Goal: Learn about a topic: Learn about a topic

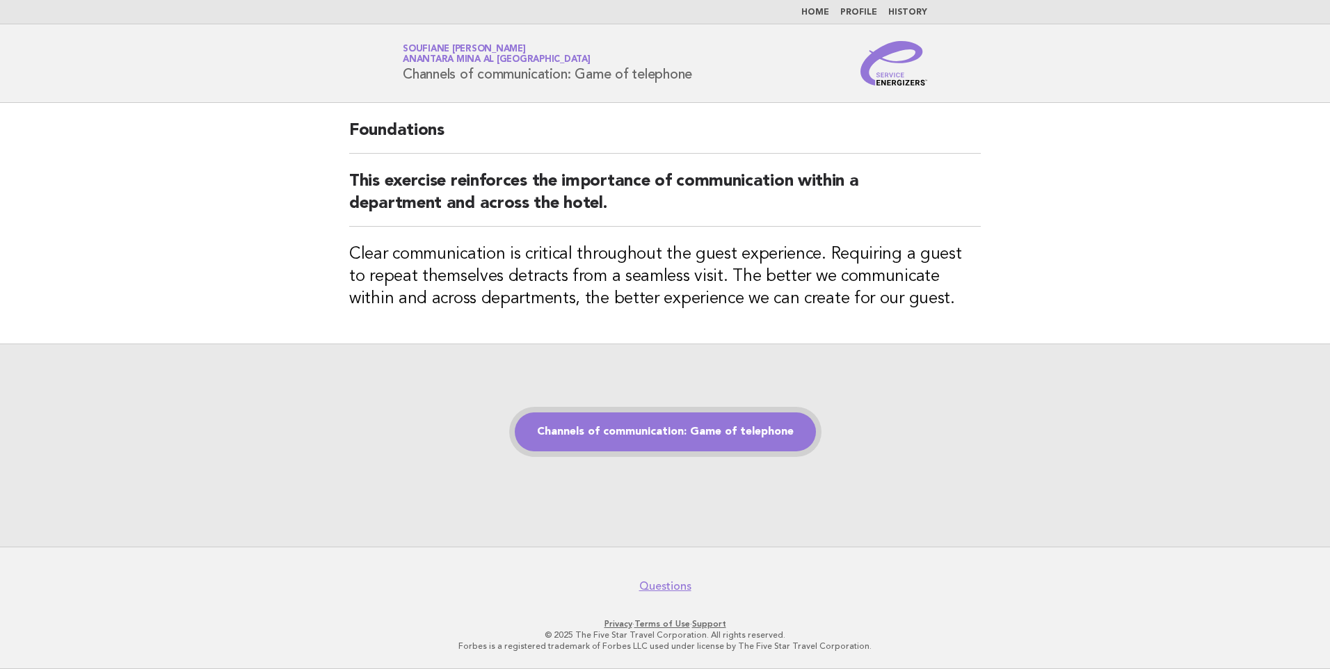
click at [659, 436] on link "Channels of communication: Game of telephone" at bounding box center [665, 431] width 301 height 39
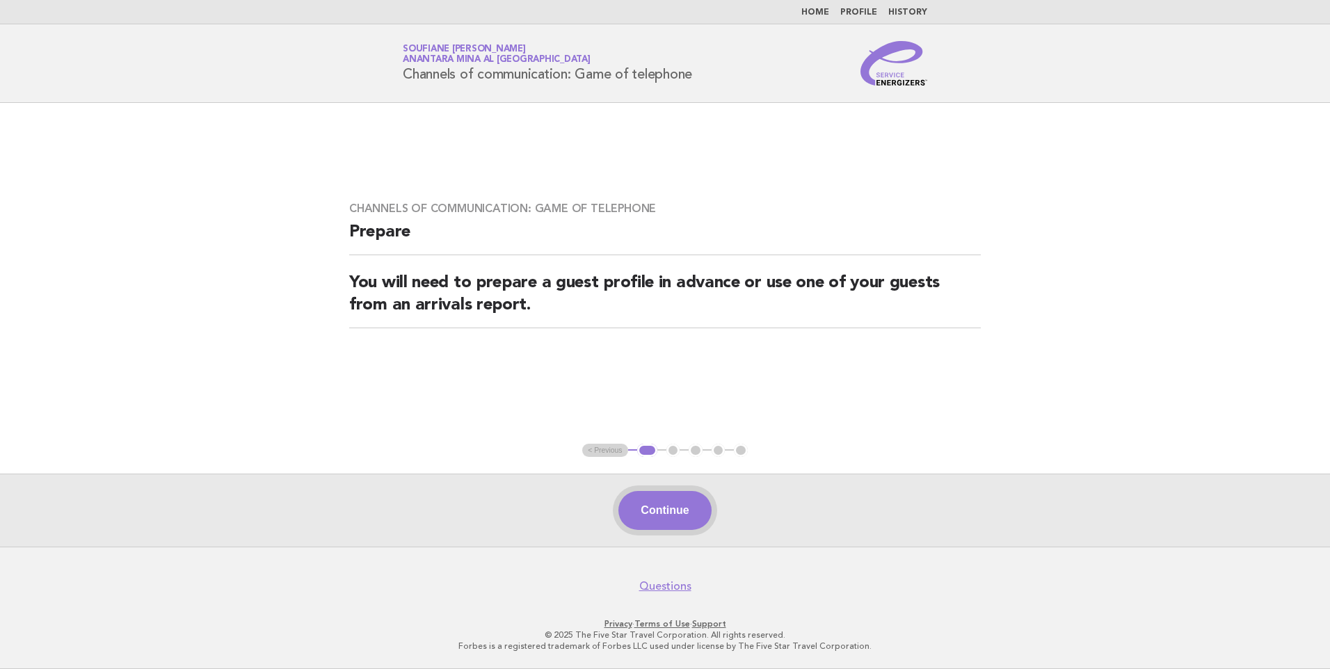
click at [657, 515] on button "Continue" at bounding box center [664, 510] width 92 height 39
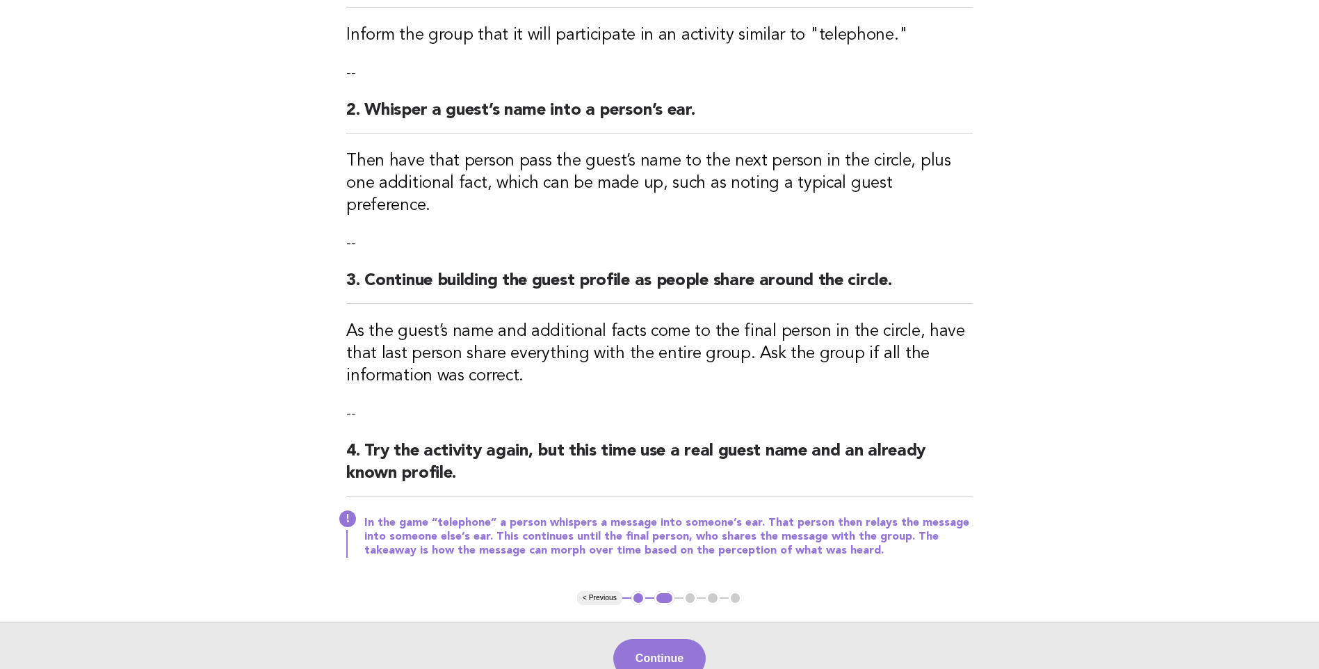
scroll to position [341, 0]
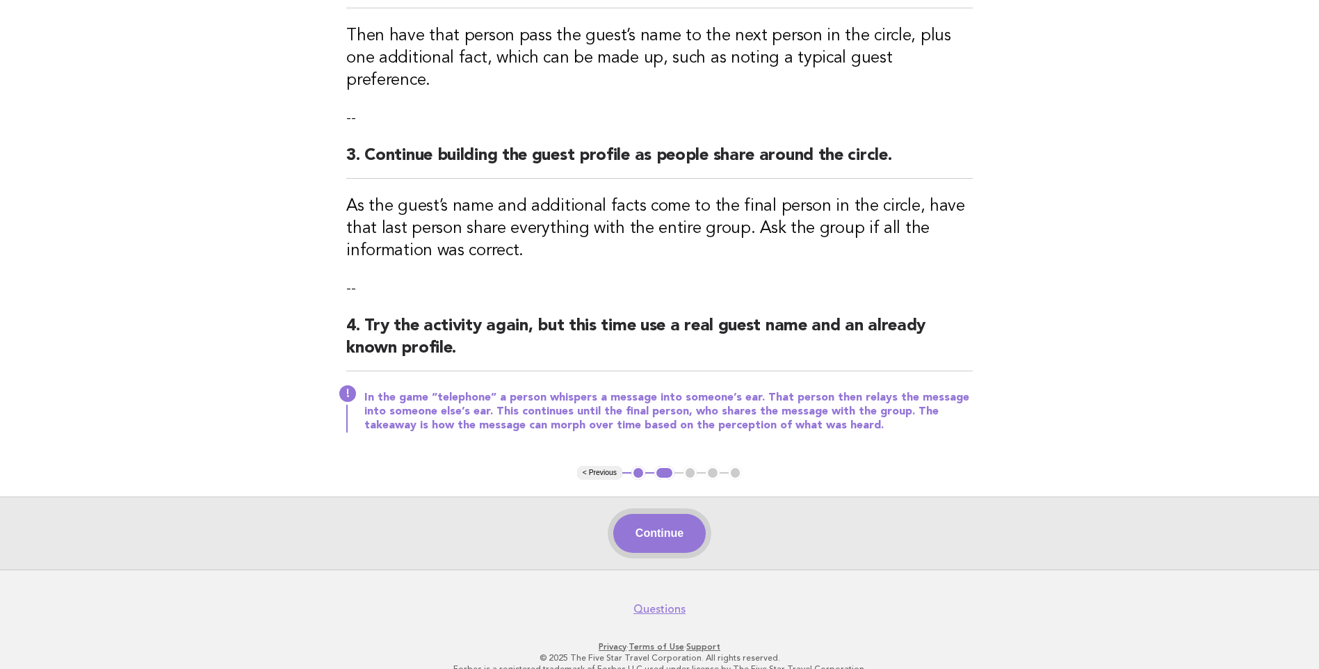
click at [657, 514] on button "Continue" at bounding box center [659, 533] width 92 height 39
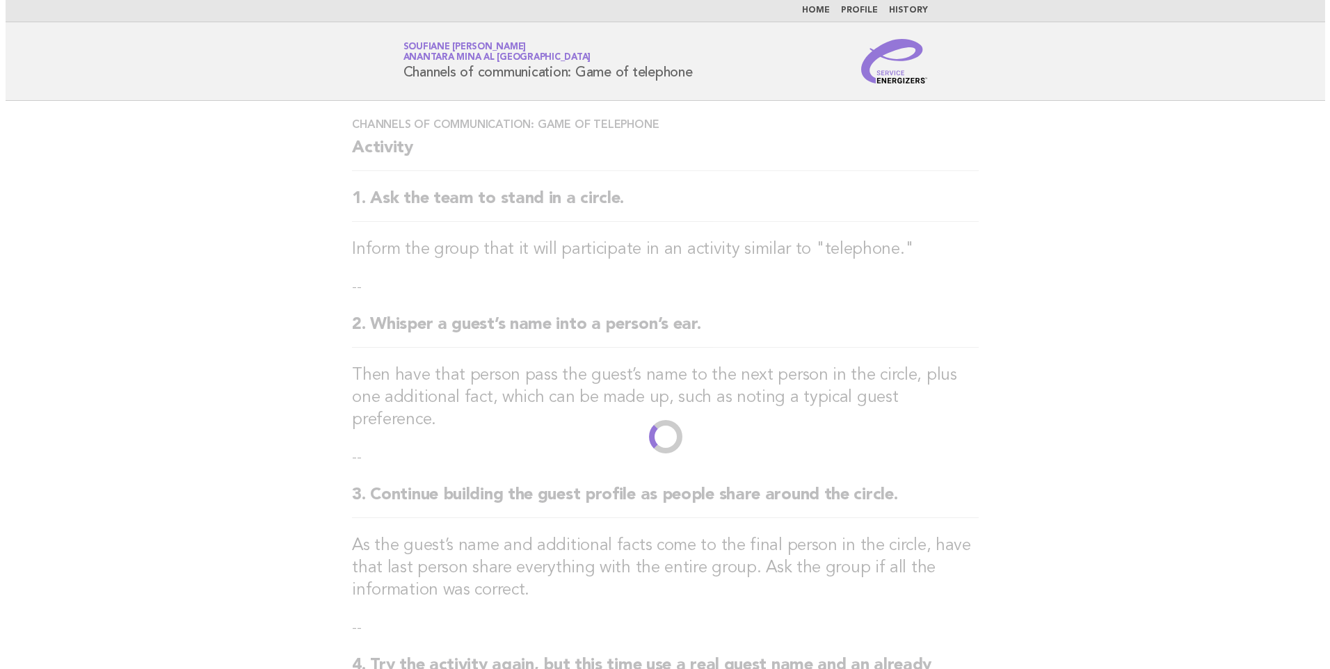
scroll to position [0, 0]
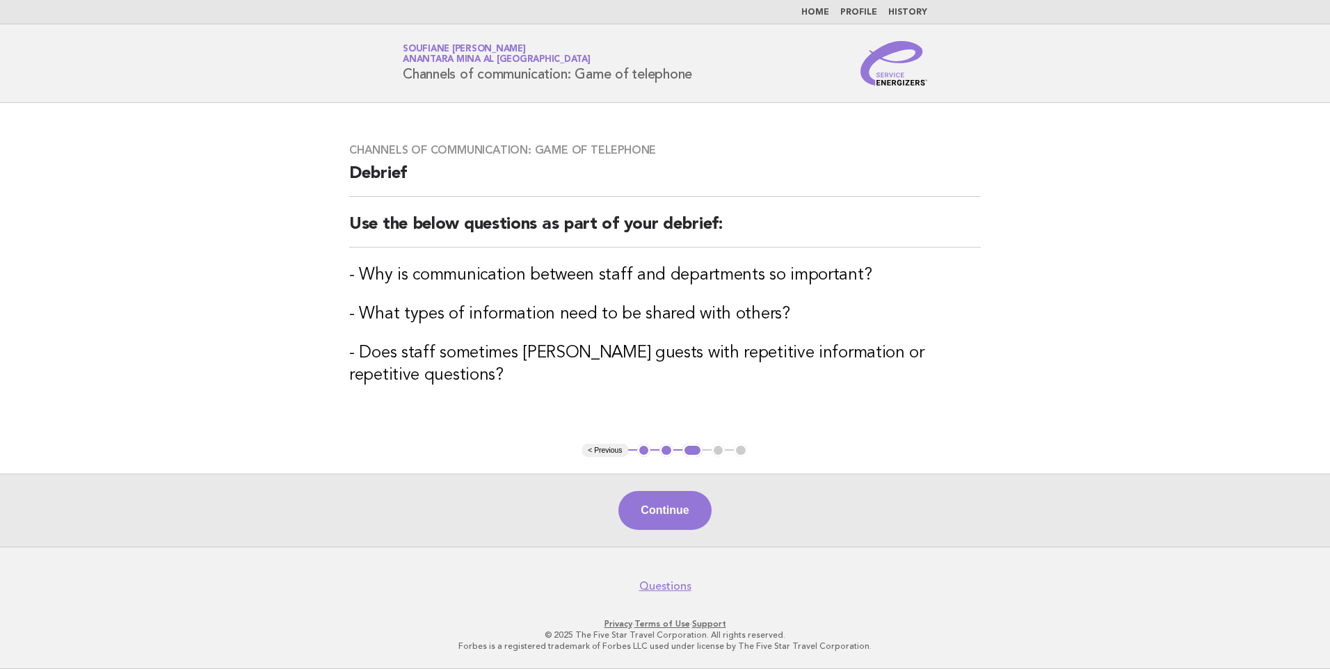
click at [657, 511] on button "Continue" at bounding box center [664, 510] width 92 height 39
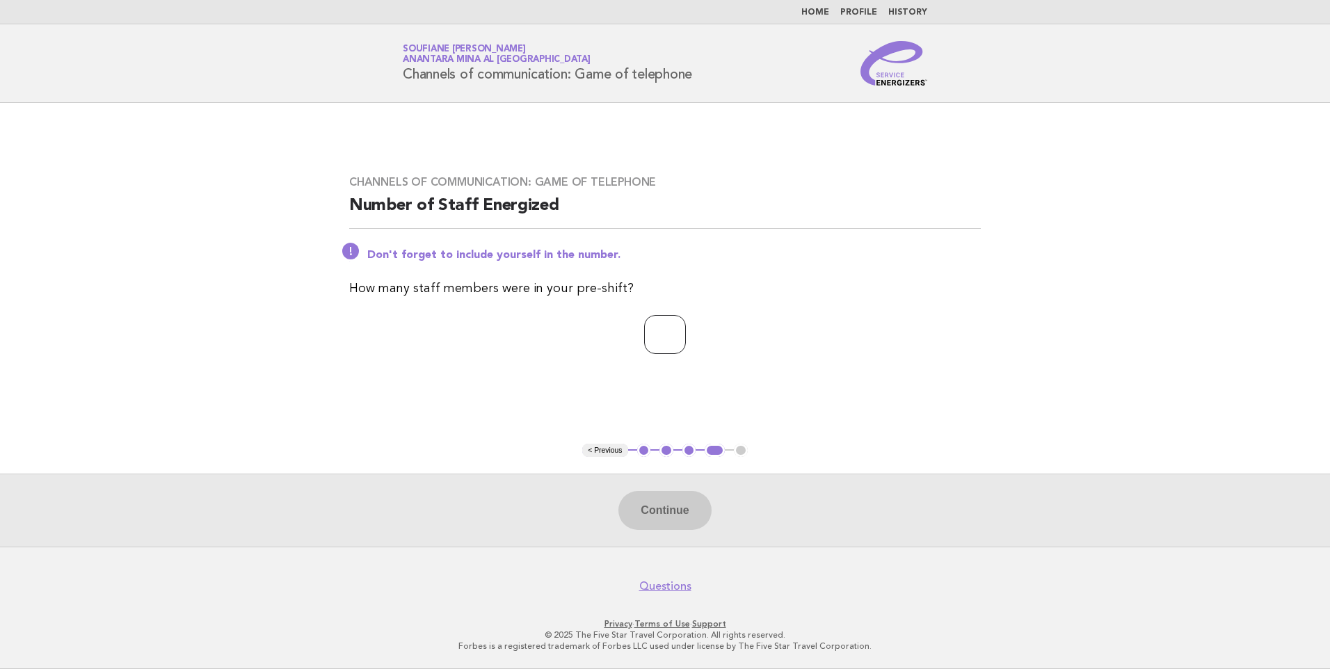
click at [659, 341] on input "number" at bounding box center [665, 334] width 42 height 39
type input "*"
click at [822, 404] on main "Channels of communication: Game of telephone Number of Staff Energized Don't fo…" at bounding box center [665, 325] width 1330 height 444
click at [682, 509] on button "Continue" at bounding box center [664, 510] width 92 height 39
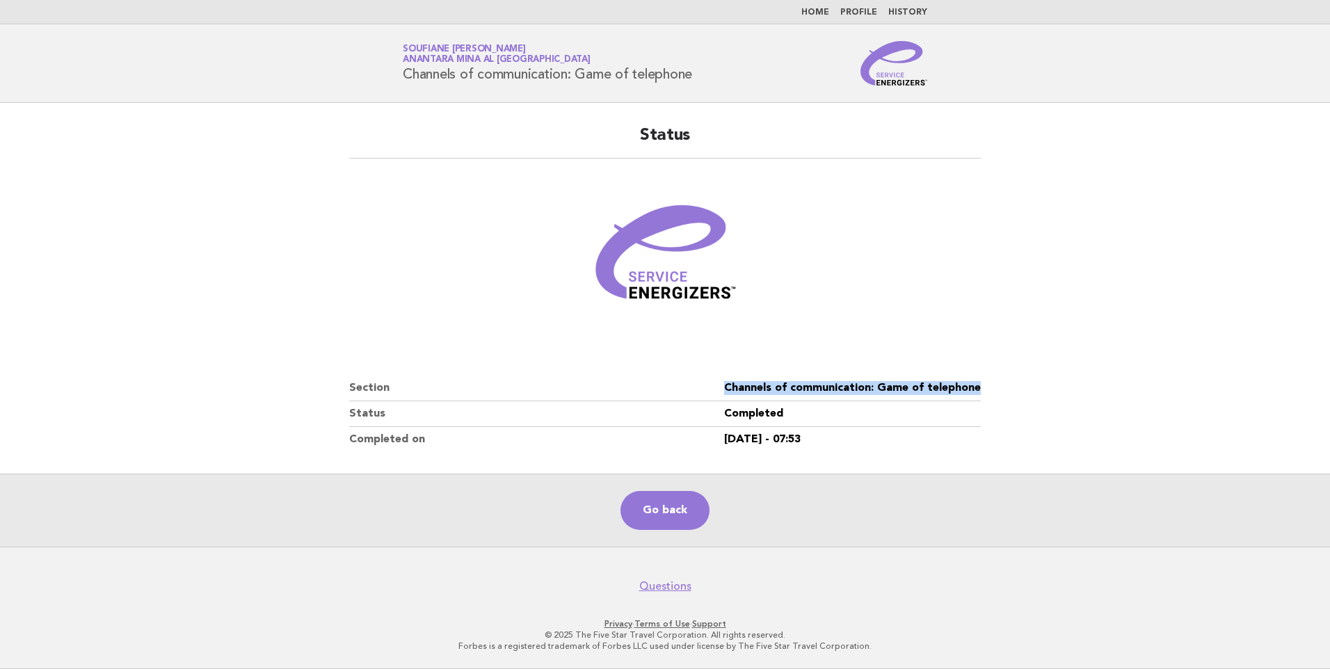
drag, startPoint x: 990, startPoint y: 383, endPoint x: 729, endPoint y: 389, distance: 260.9
click at [729, 389] on div "Status Section Channels of communication: Game of telephone Status Completed Co…" at bounding box center [664, 288] width 665 height 361
copy dd "Channels of communication: Game of telephone"
